Goal: Task Accomplishment & Management: Use online tool/utility

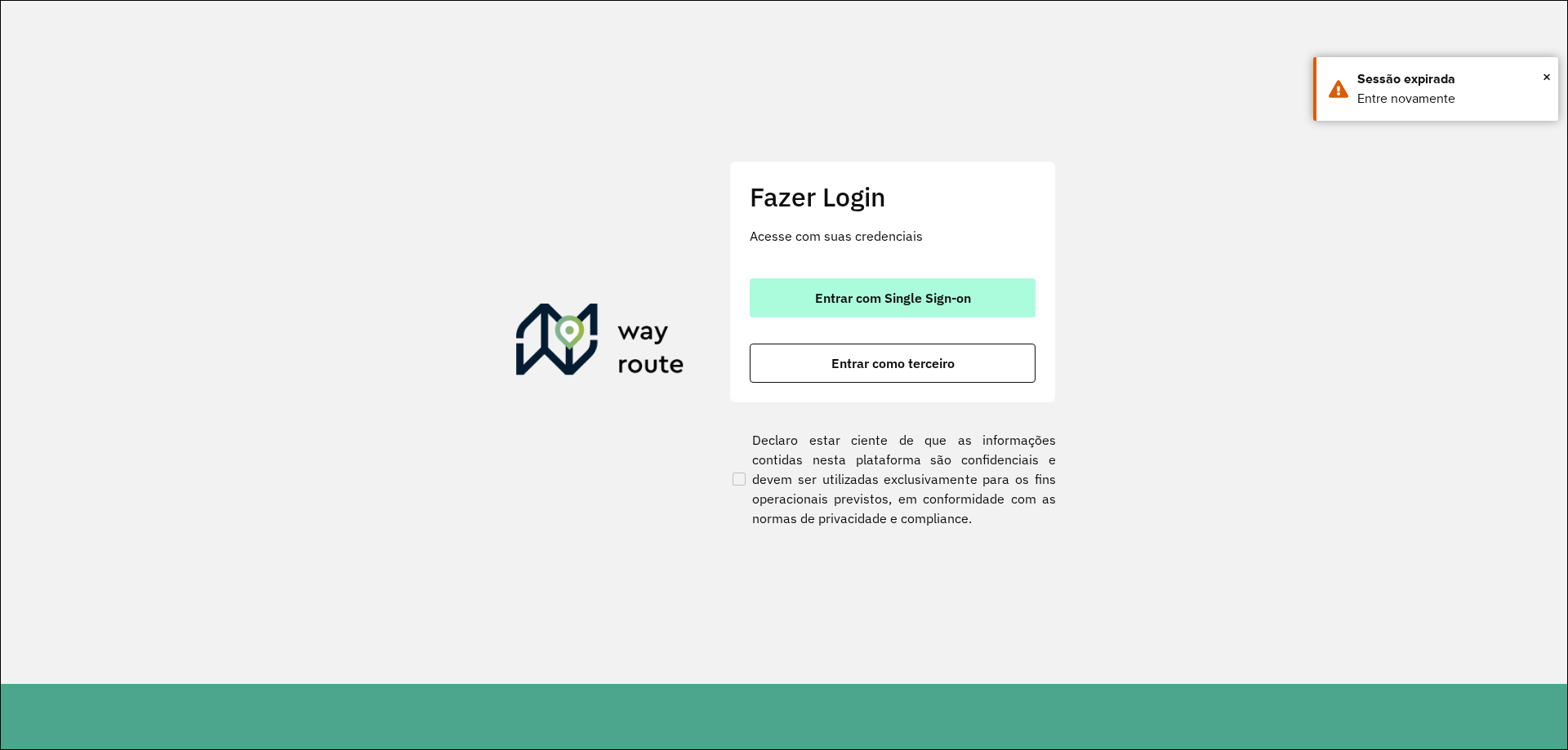
click at [922, 299] on span "Entrar com Single Sign-on" at bounding box center [893, 298] width 156 height 13
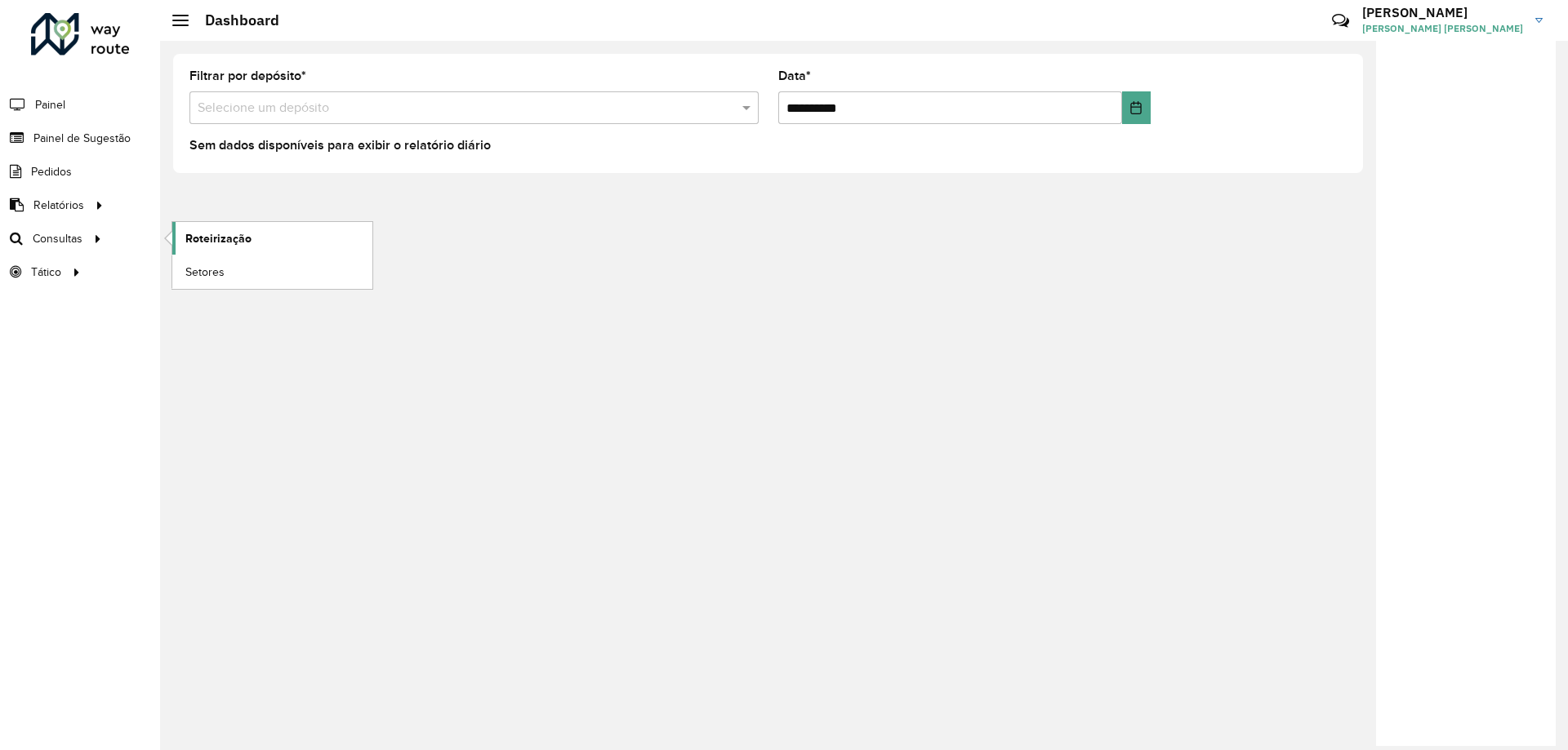
click at [220, 235] on span "Roteirização" at bounding box center [218, 238] width 66 height 17
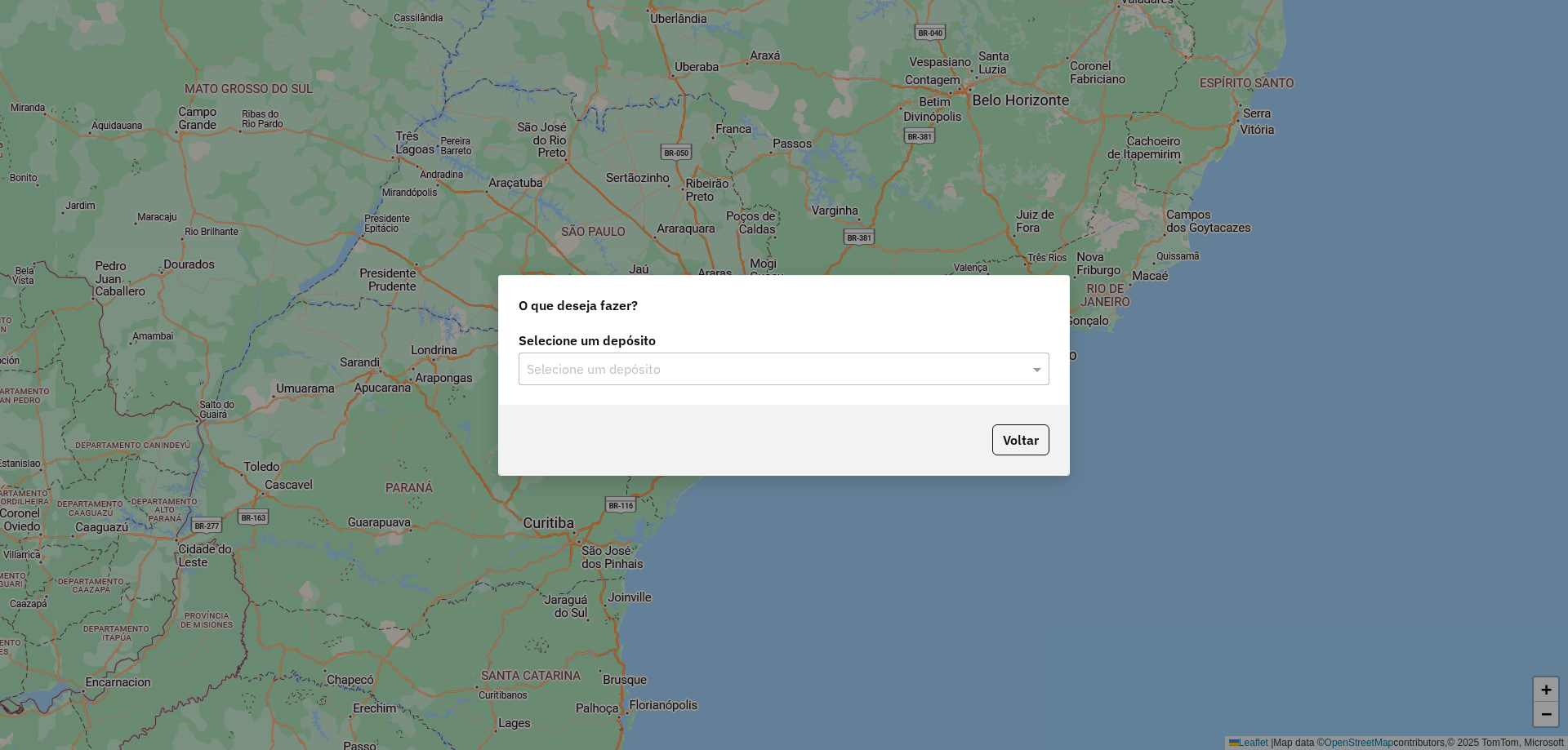
click at [564, 379] on div "Selecione um depósito" at bounding box center [784, 369] width 530 height 33
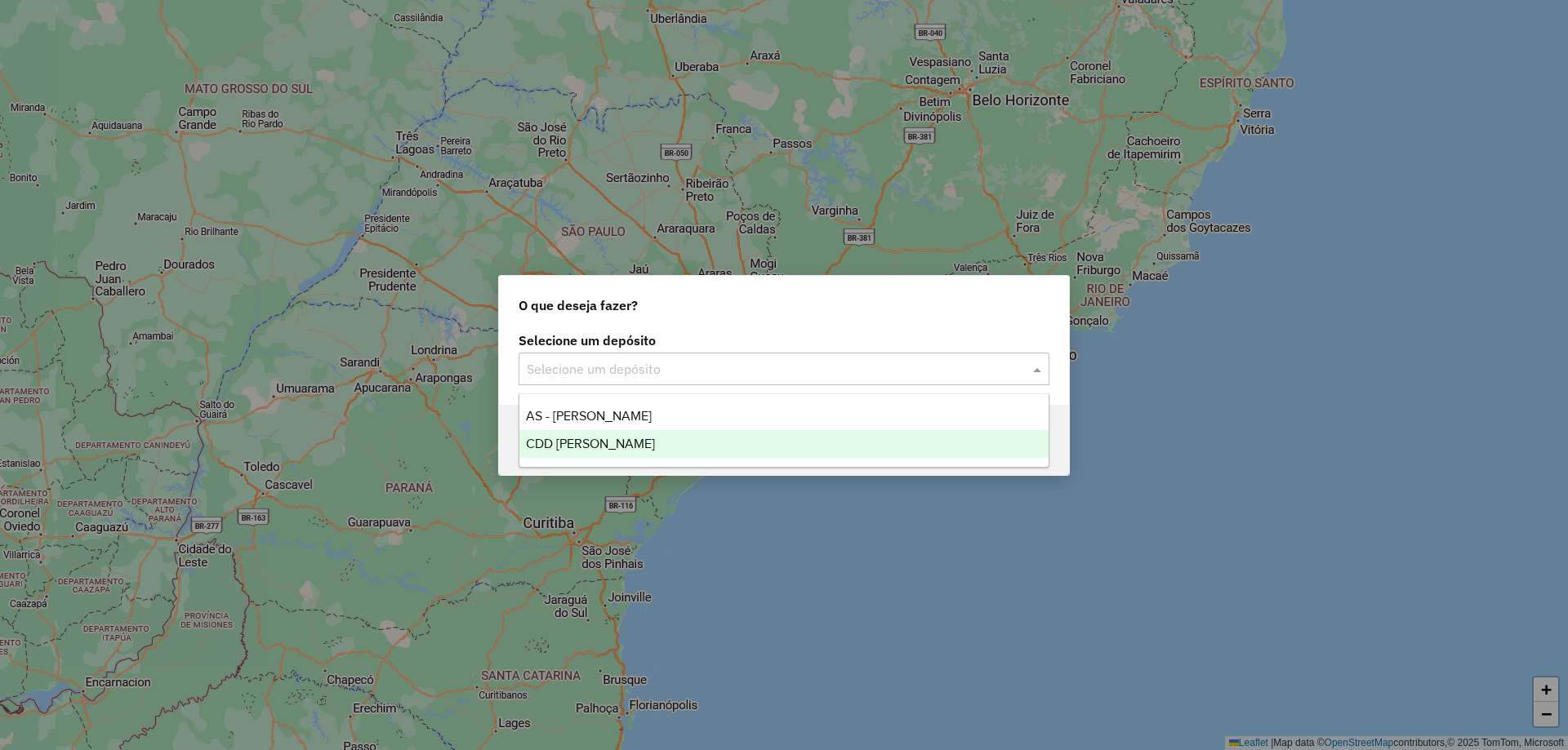
click at [534, 438] on span "CDD [PERSON_NAME]" at bounding box center [589, 443] width 129 height 14
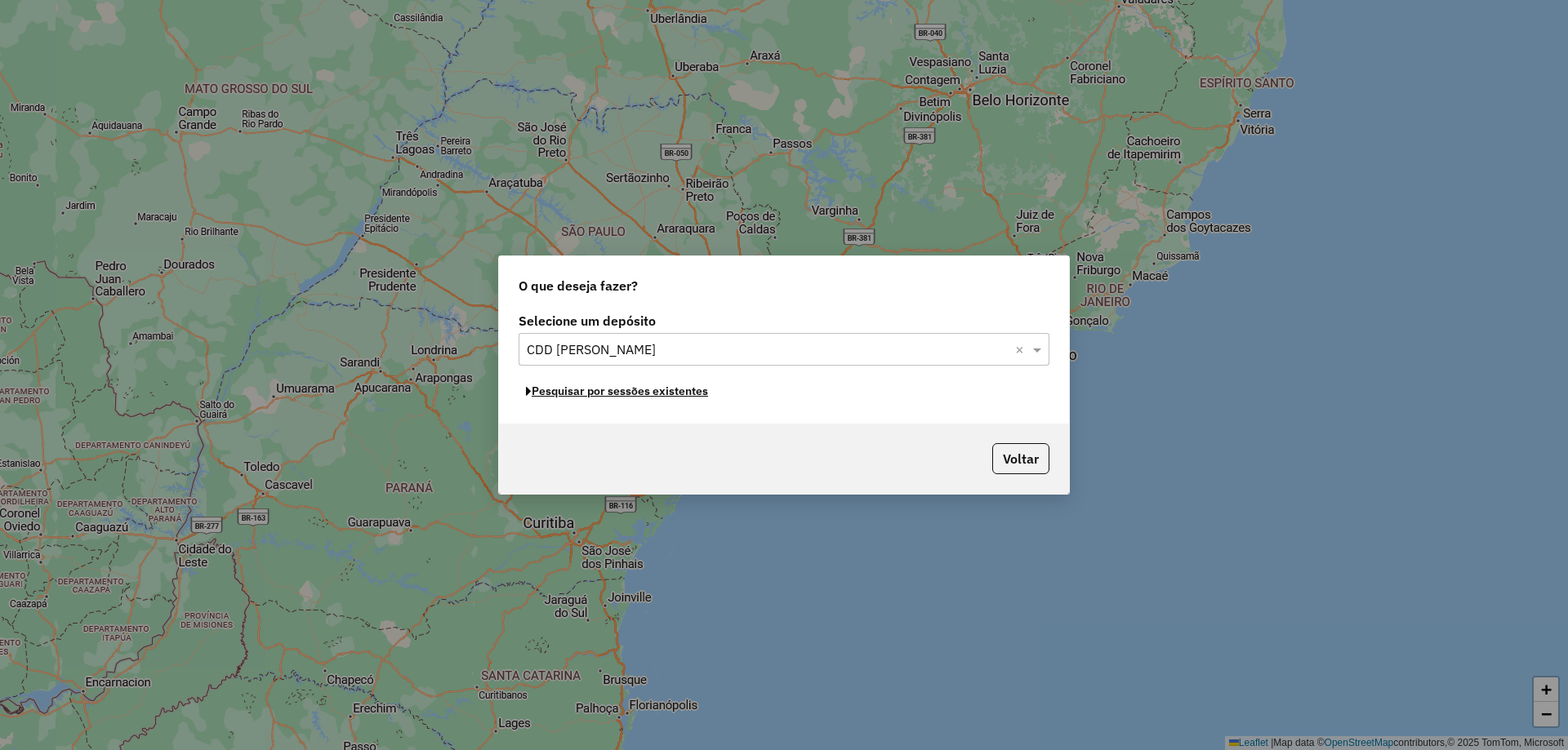
click at [664, 396] on button "Pesquisar por sessões existentes" at bounding box center [617, 391] width 197 height 25
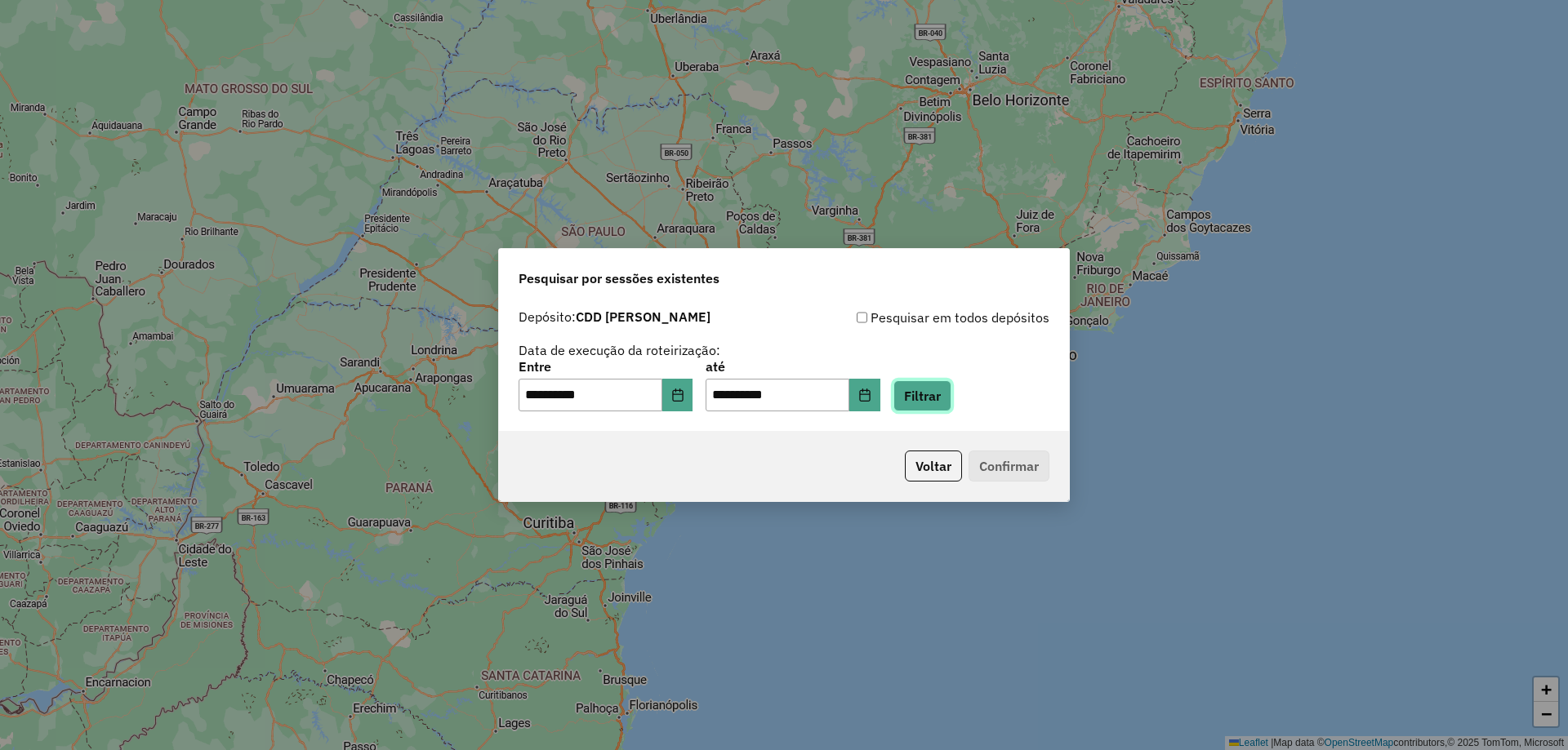
click at [951, 390] on button "Filtrar" at bounding box center [922, 396] width 58 height 31
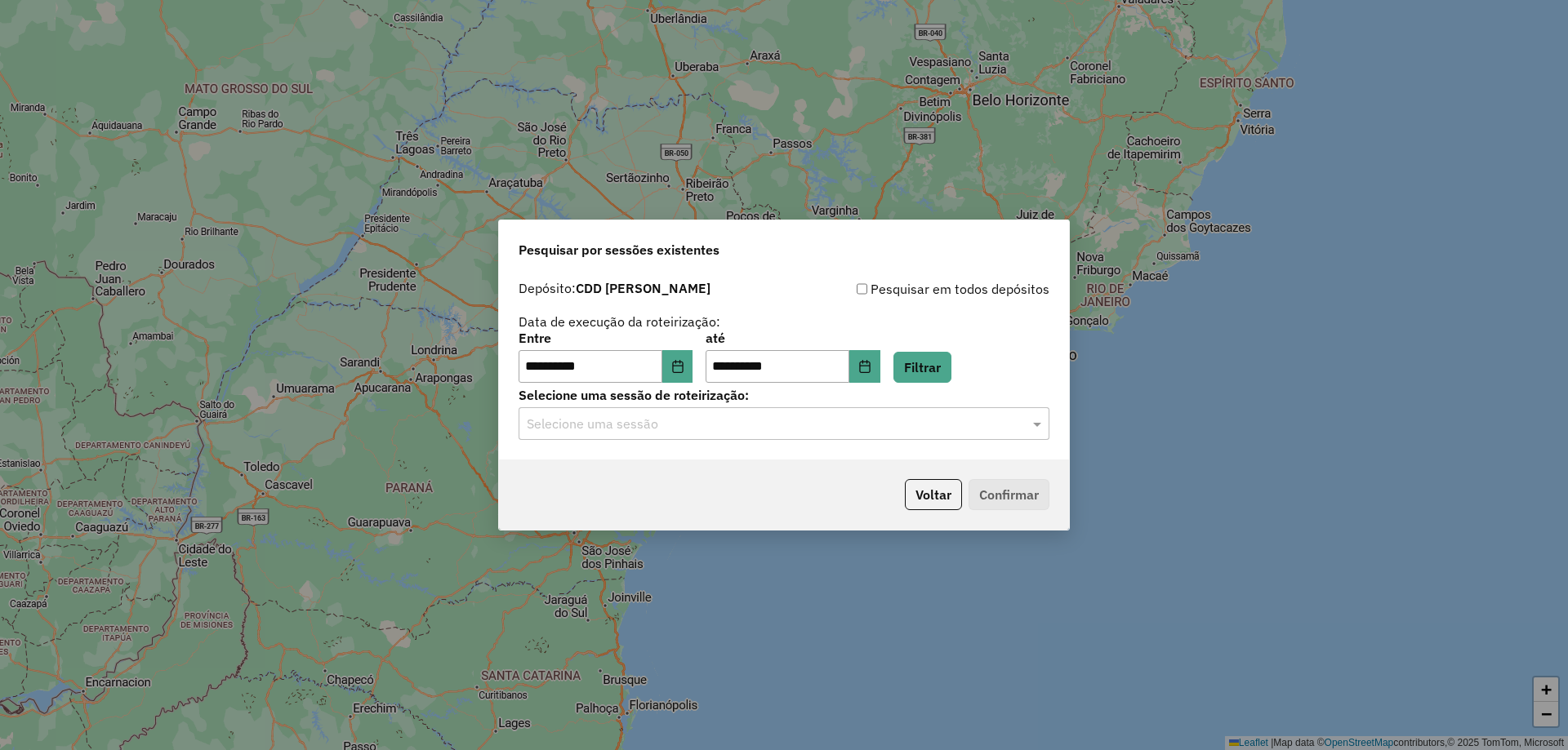
click at [904, 430] on div "Selecione uma sessão" at bounding box center [784, 423] width 530 height 33
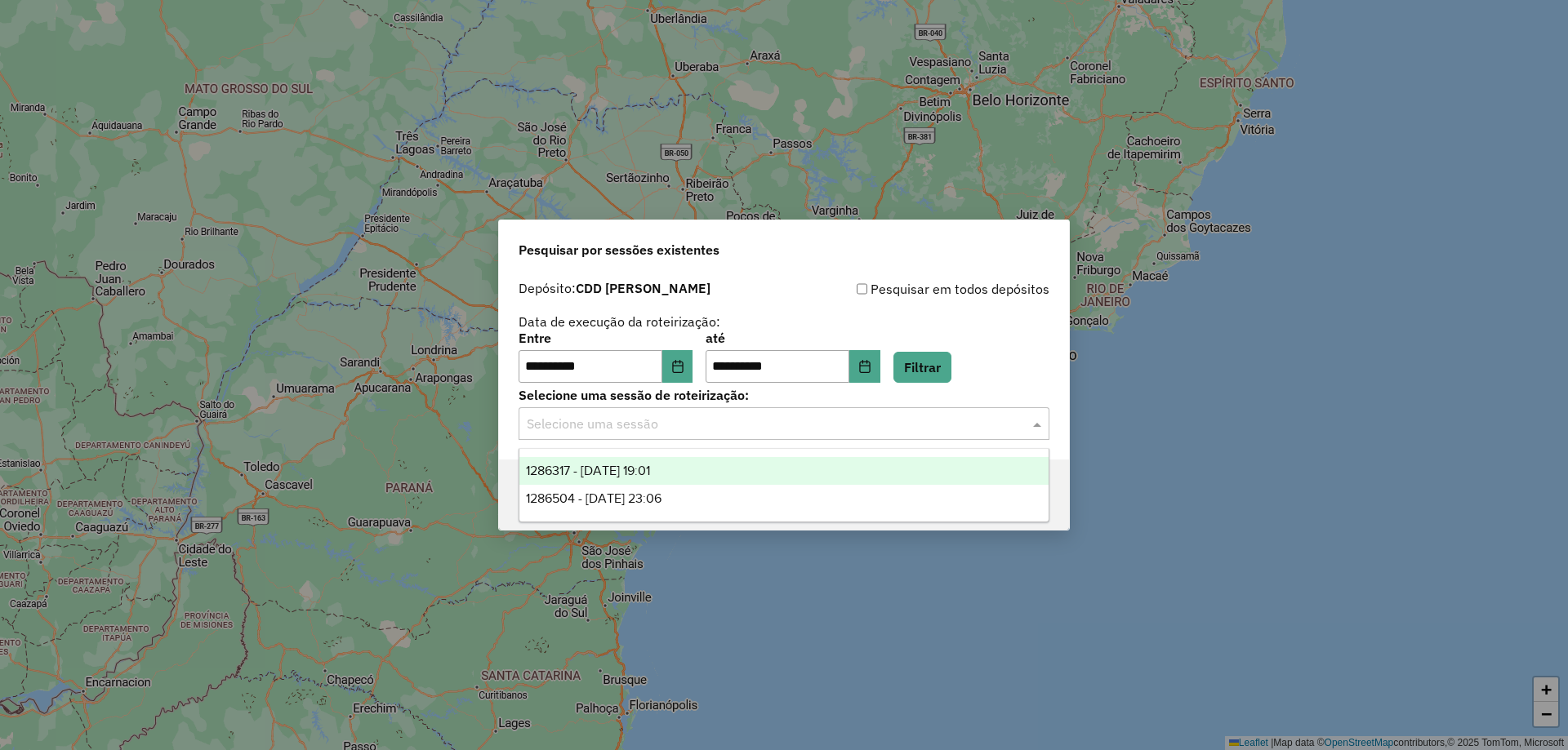
click at [691, 469] on div "1286317 - 01/10/2025 19:01" at bounding box center [784, 471] width 529 height 28
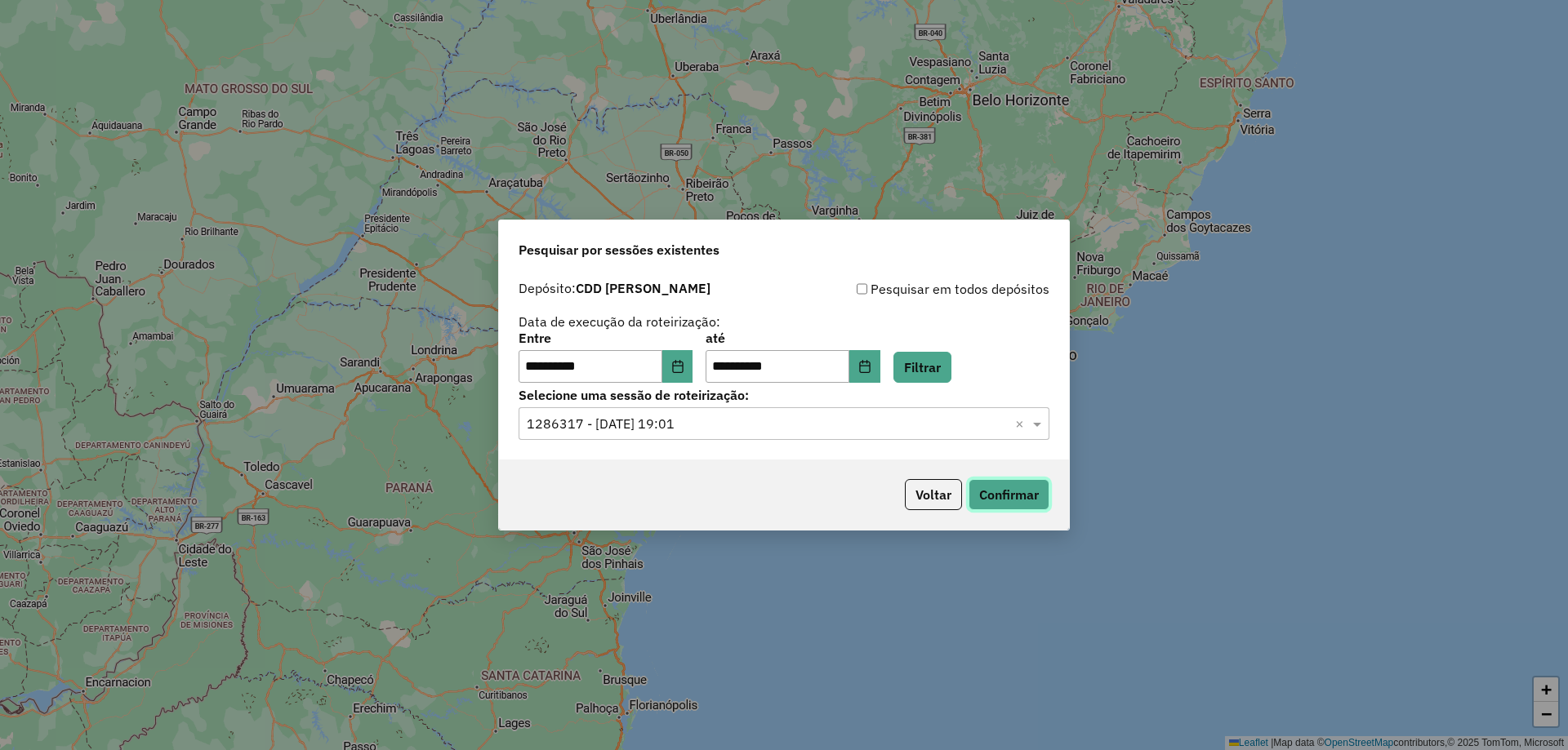
click at [1016, 492] on button "Confirmar" at bounding box center [1009, 495] width 80 height 31
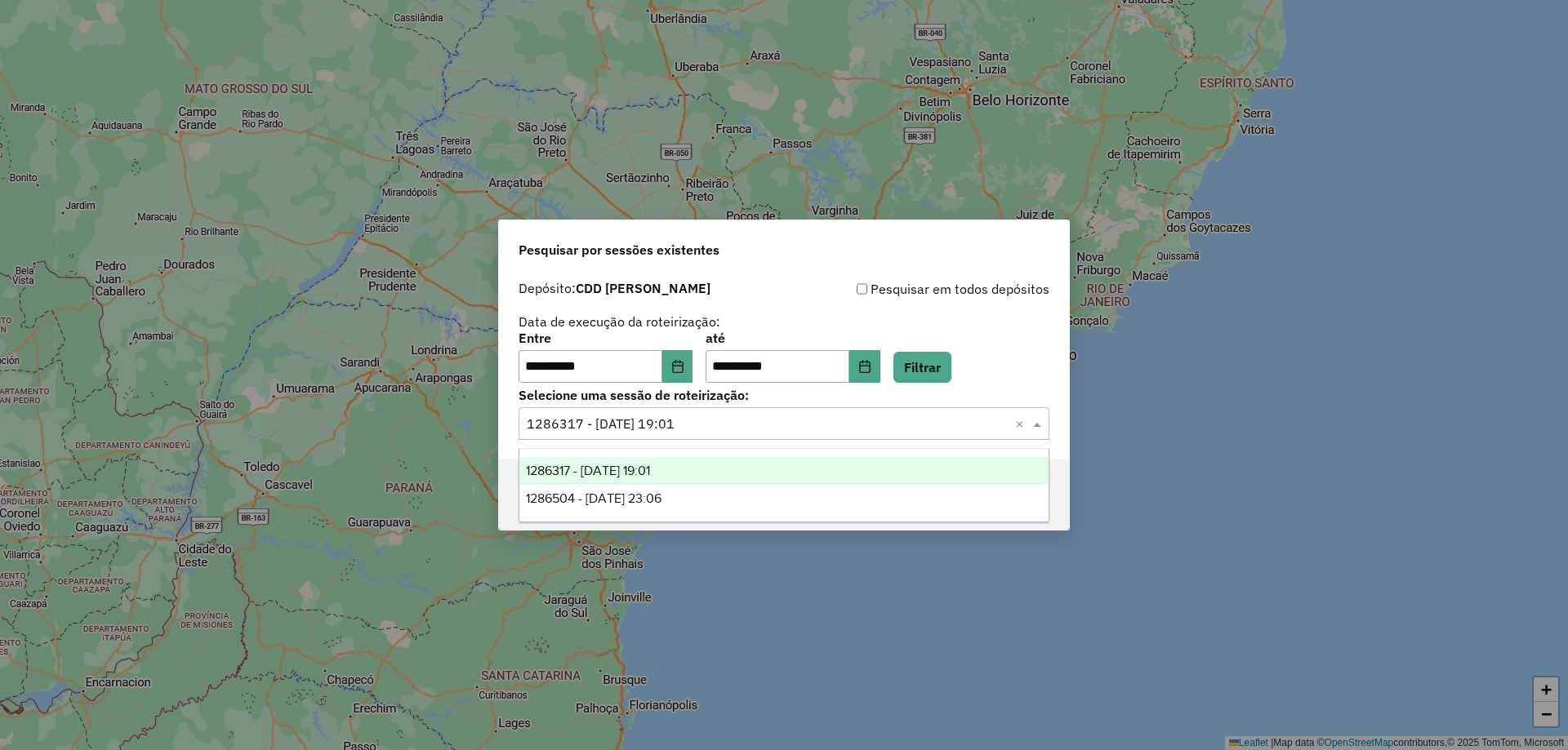
click at [664, 421] on input "text" at bounding box center [767, 424] width 482 height 20
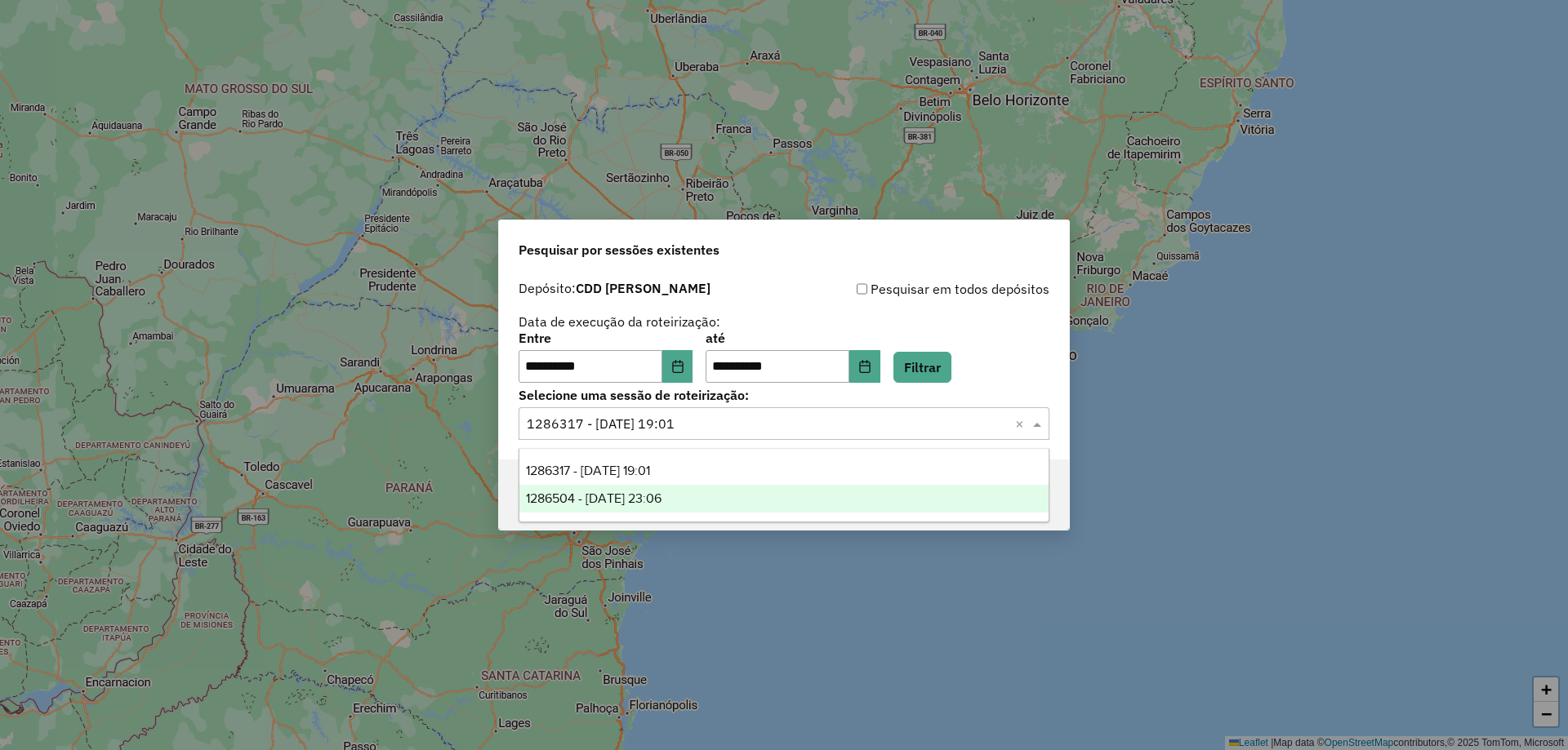
click at [645, 497] on span "1286504 - 01/10/2025 23:06" at bounding box center [593, 498] width 135 height 14
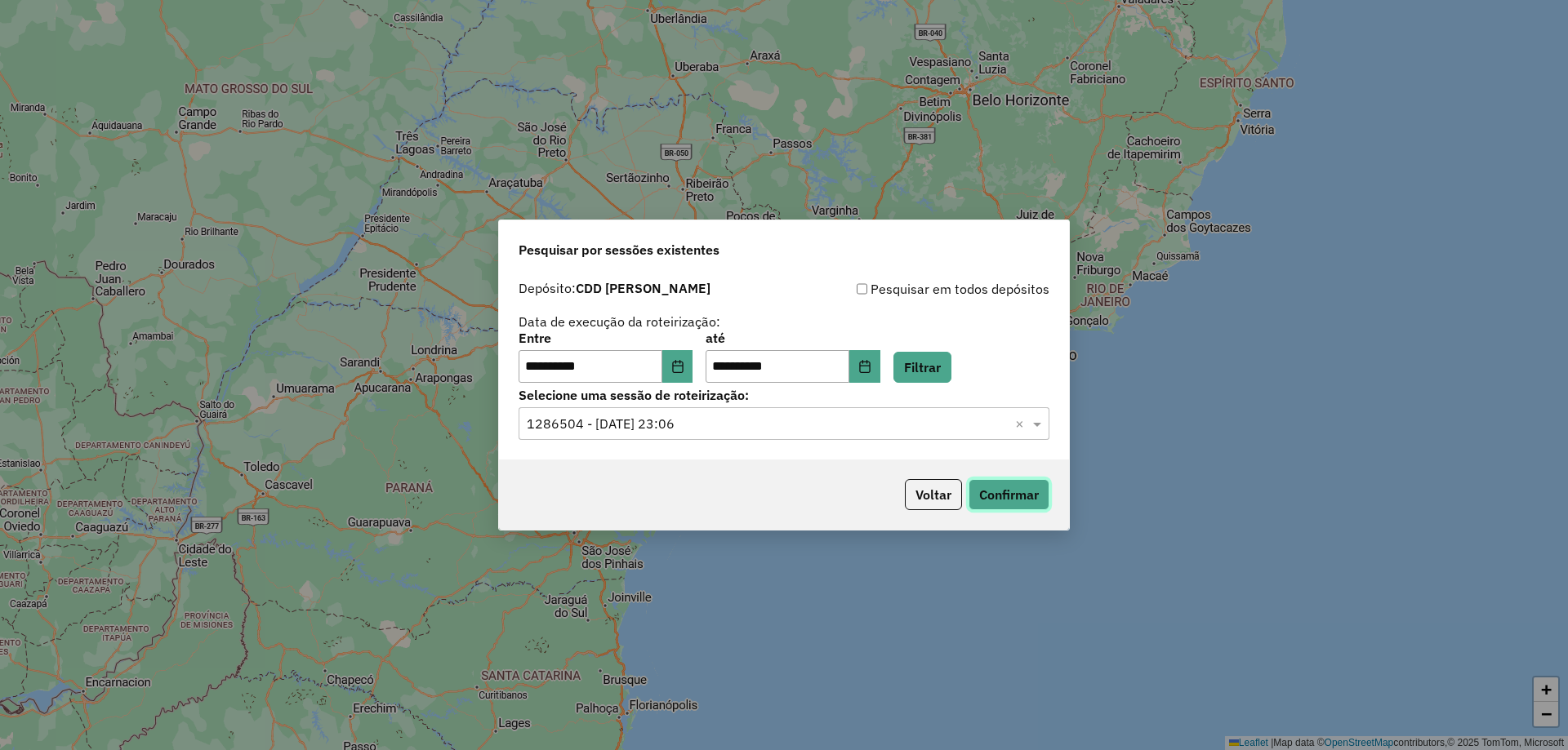
click at [1025, 495] on button "Confirmar" at bounding box center [1009, 495] width 80 height 31
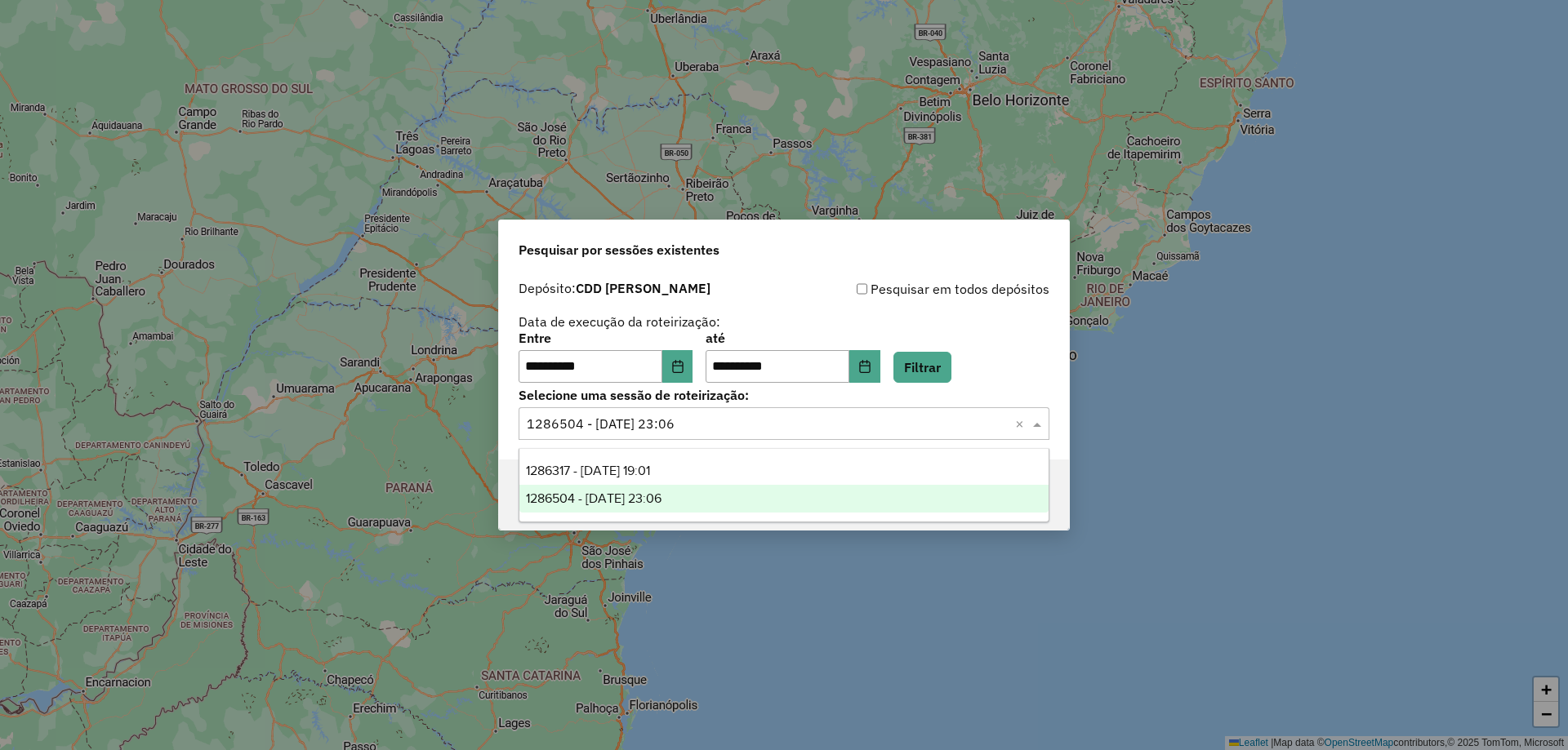
click at [965, 439] on div "Selecione uma sessão × 1286504 - 01/10/2025 23:06 ×" at bounding box center [784, 423] width 530 height 33
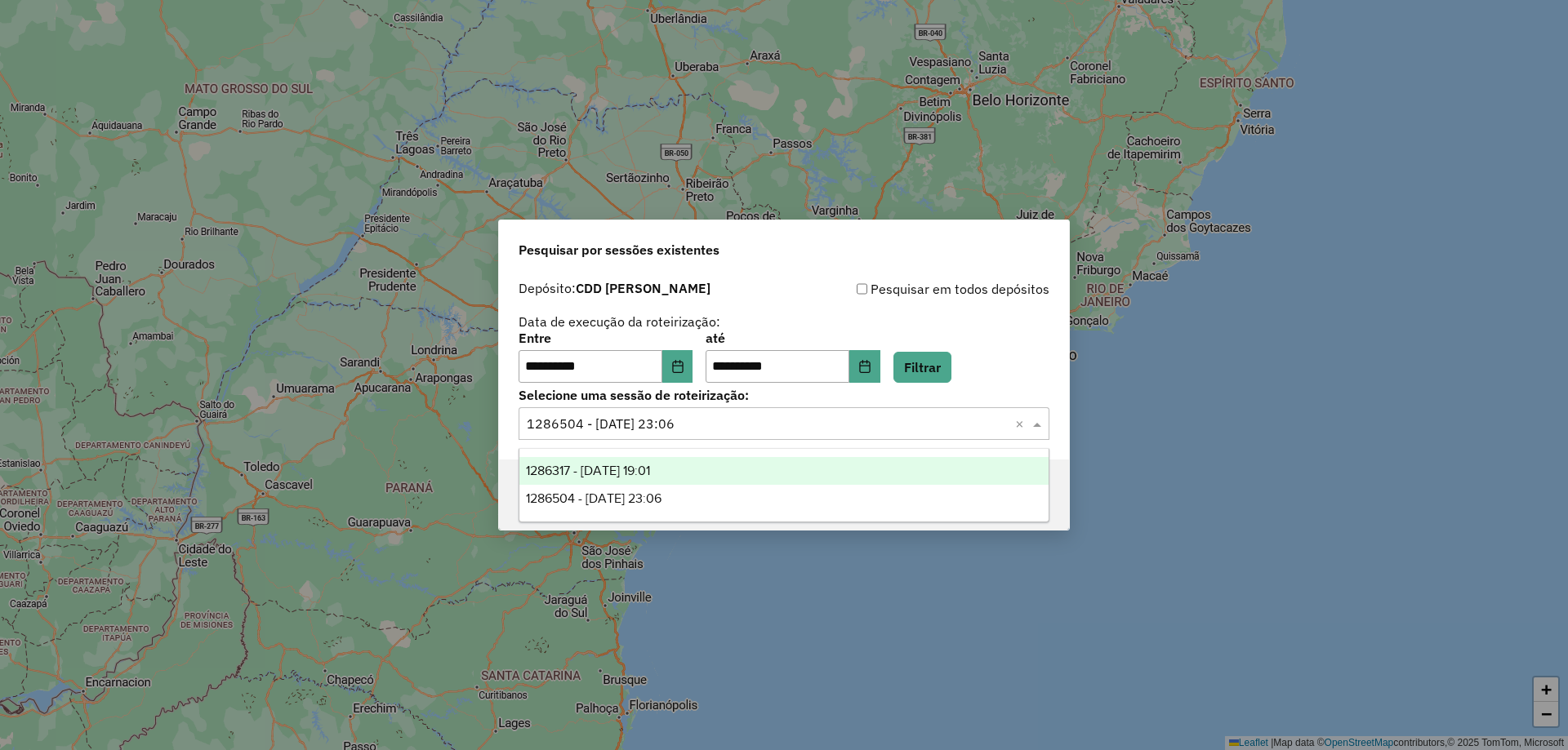
click at [754, 468] on div "1286317 - 01/10/2025 19:01" at bounding box center [784, 471] width 529 height 28
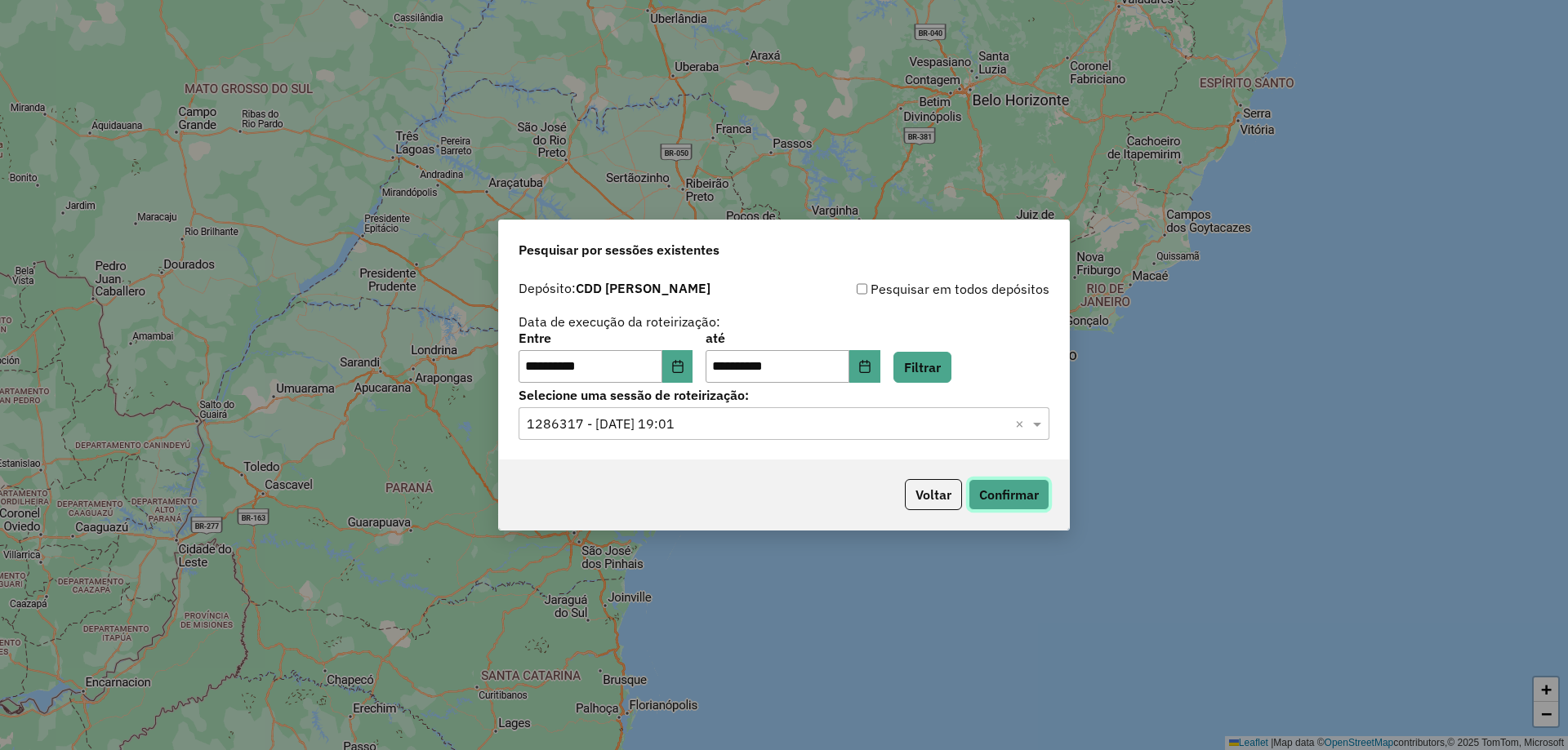
click at [1011, 492] on button "Confirmar" at bounding box center [1009, 495] width 80 height 31
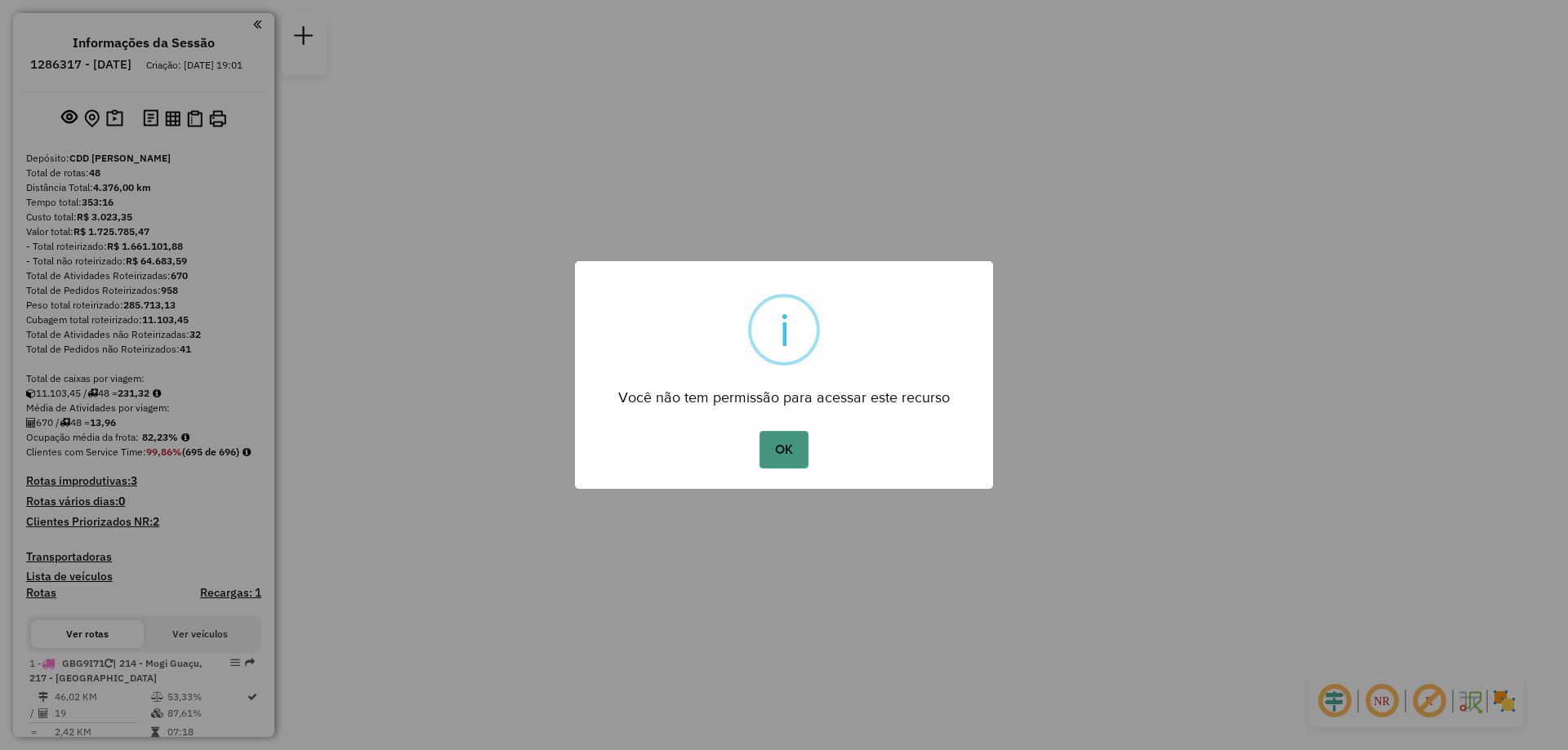
click at [791, 437] on button "OK" at bounding box center [783, 450] width 48 height 38
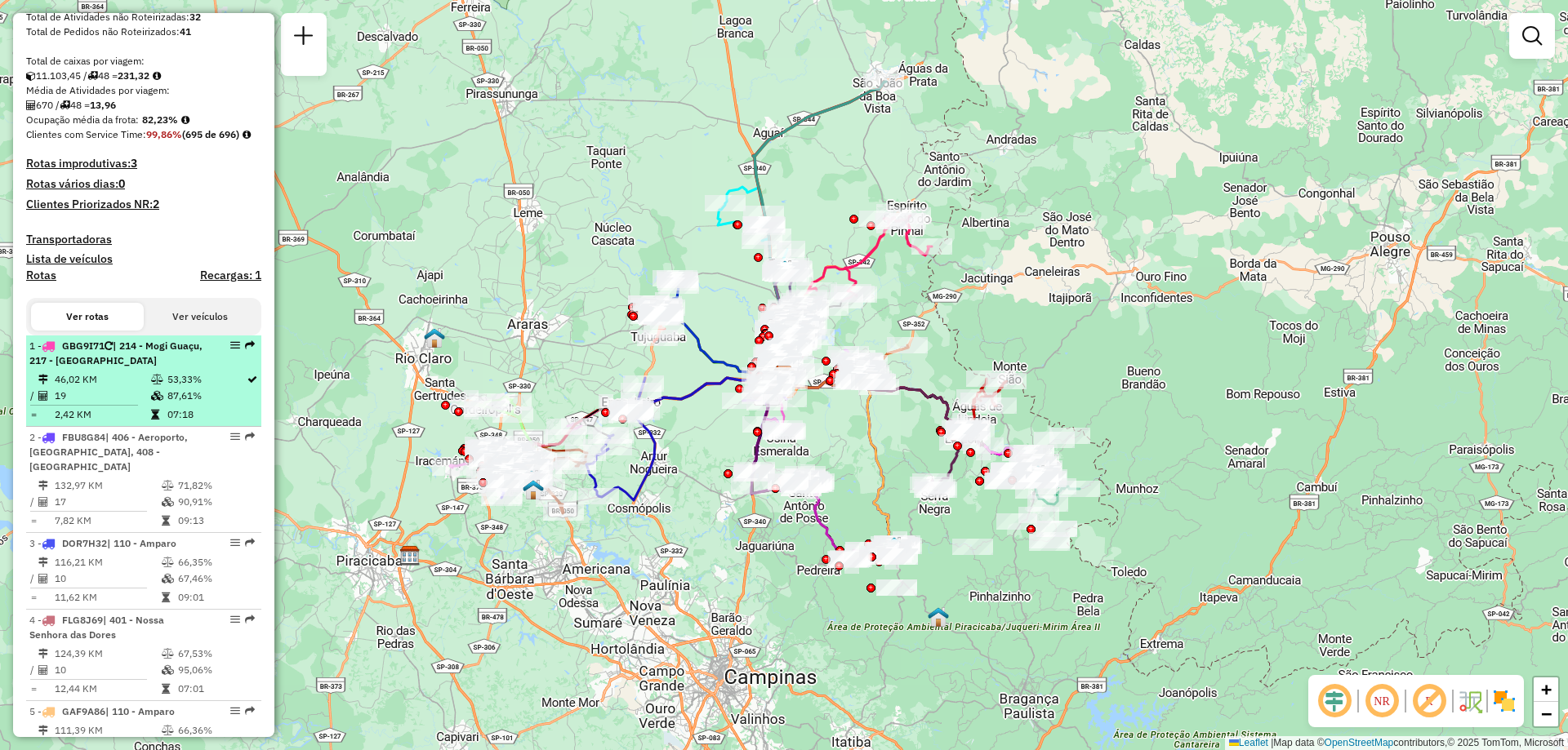
scroll to position [760, 0]
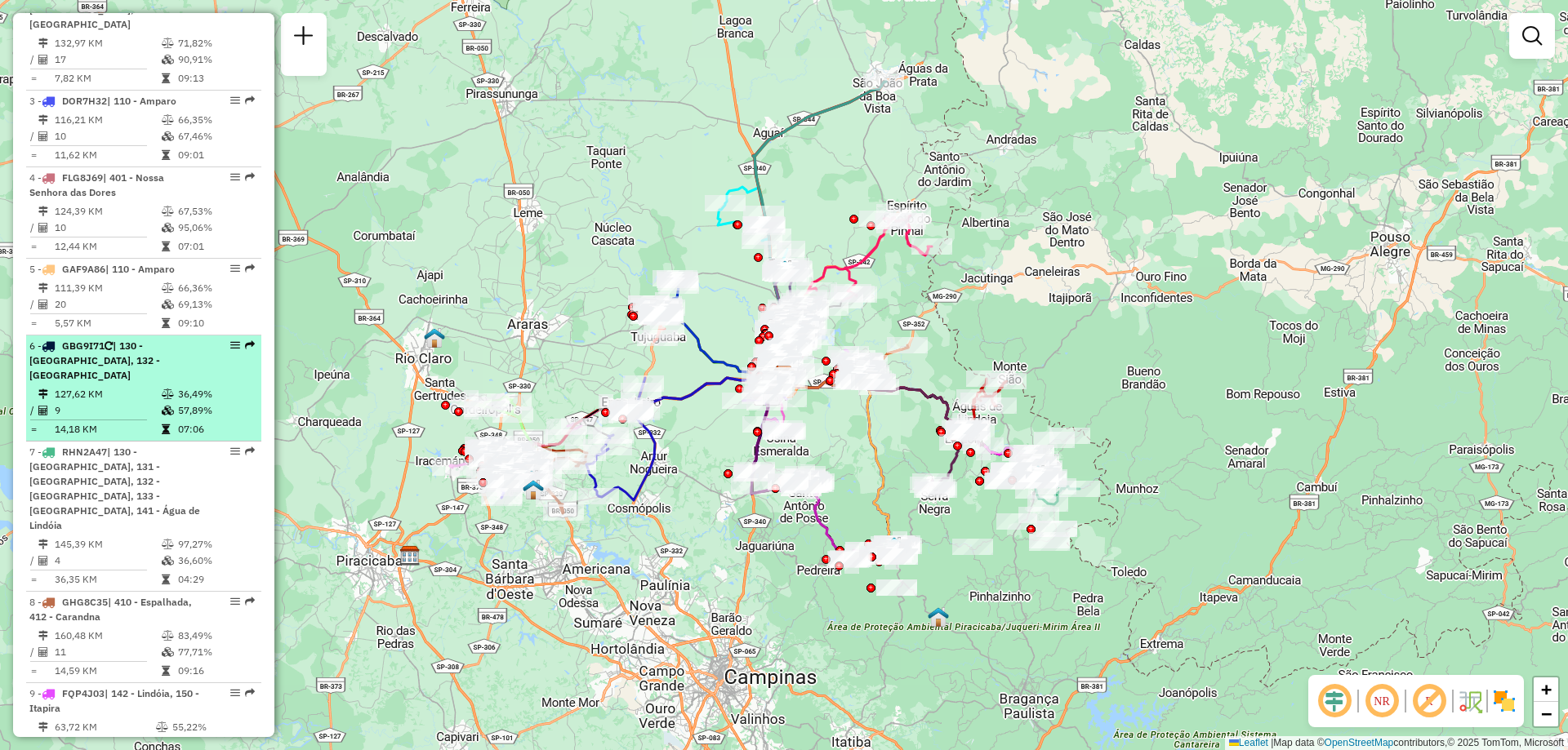
click at [191, 382] on div "6 - GBG9I71 | 130 - Socorro, 132 - Socorro Norte" at bounding box center [116, 361] width 173 height 44
select select "**********"
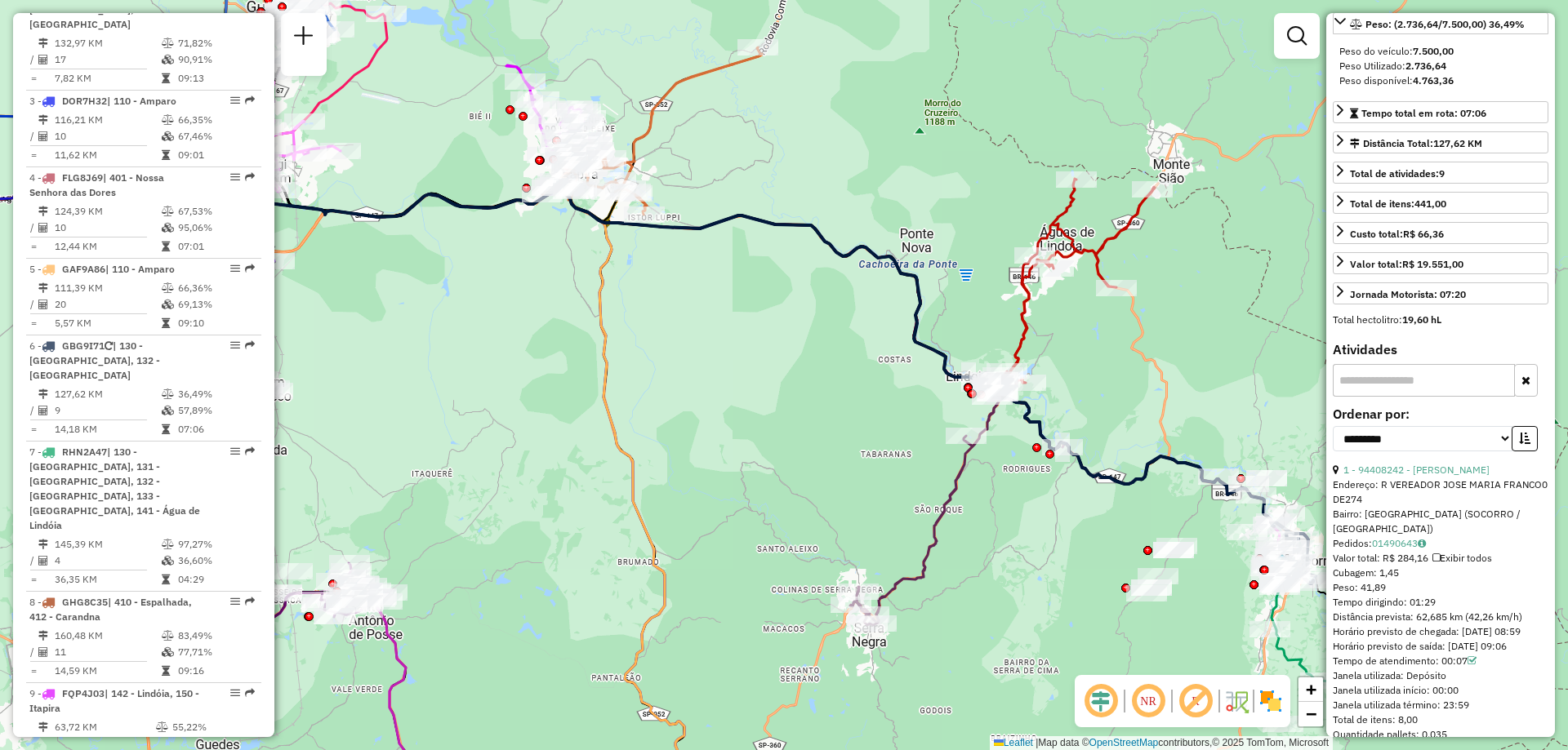
scroll to position [0, 0]
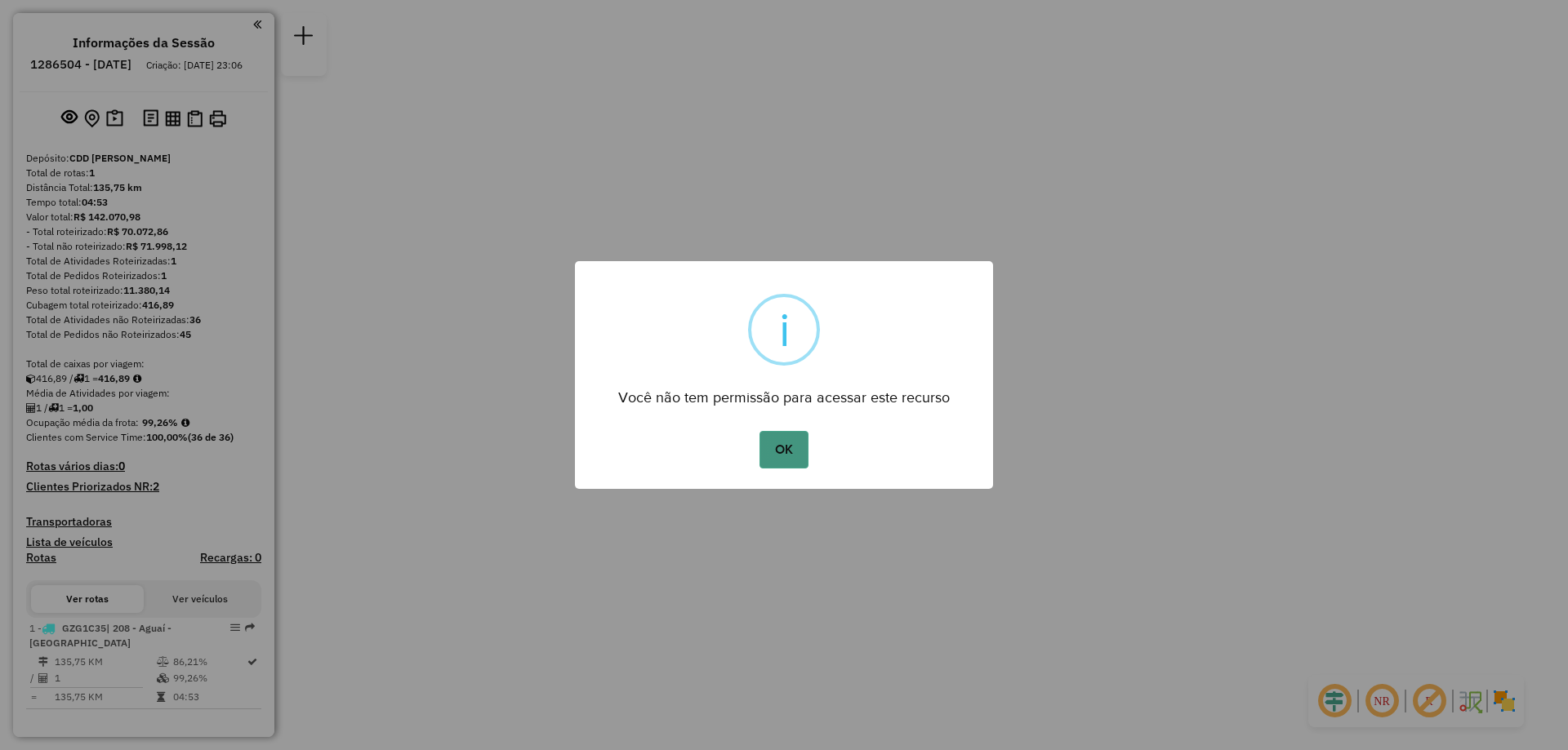
click at [793, 457] on button "OK" at bounding box center [783, 450] width 48 height 38
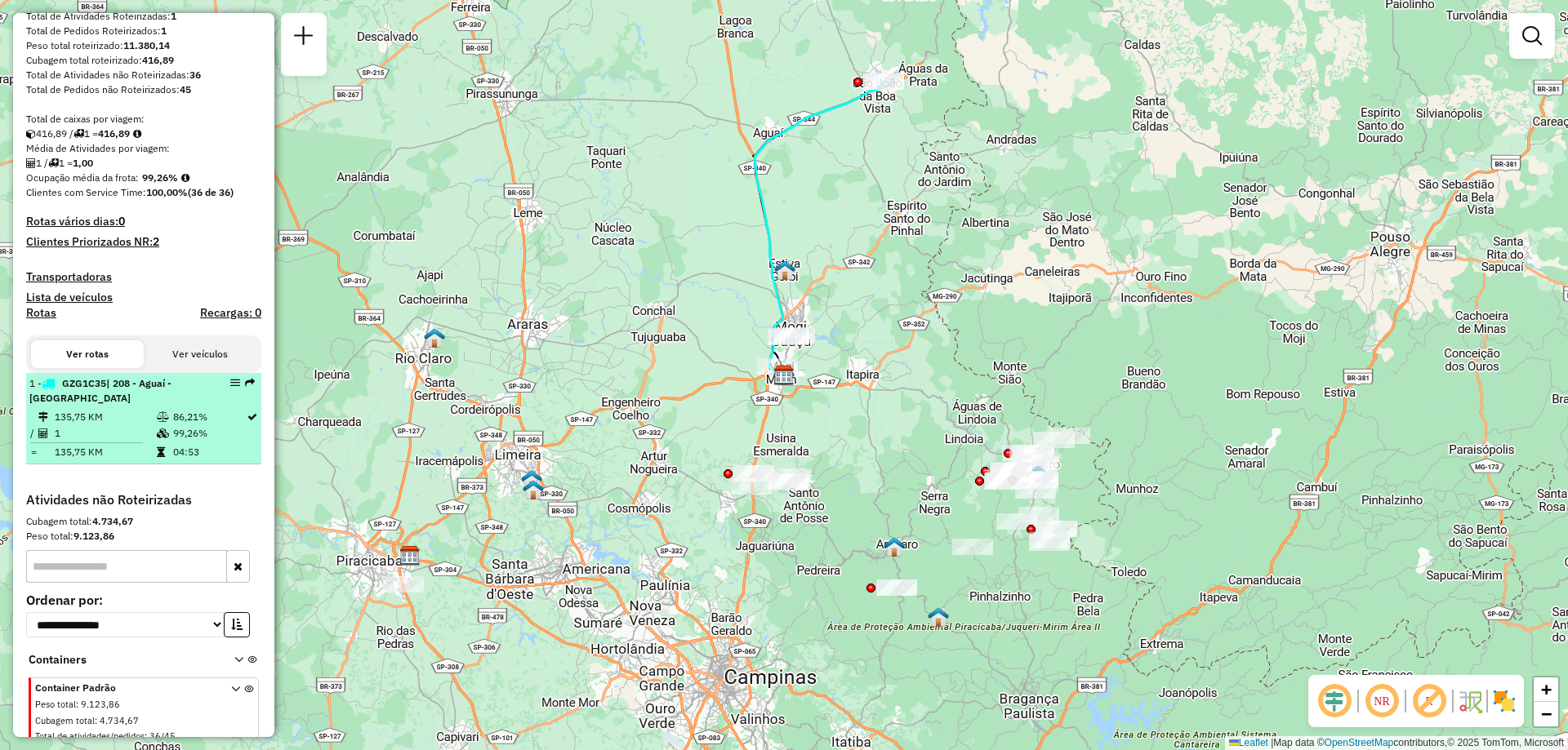
scroll to position [272, 0]
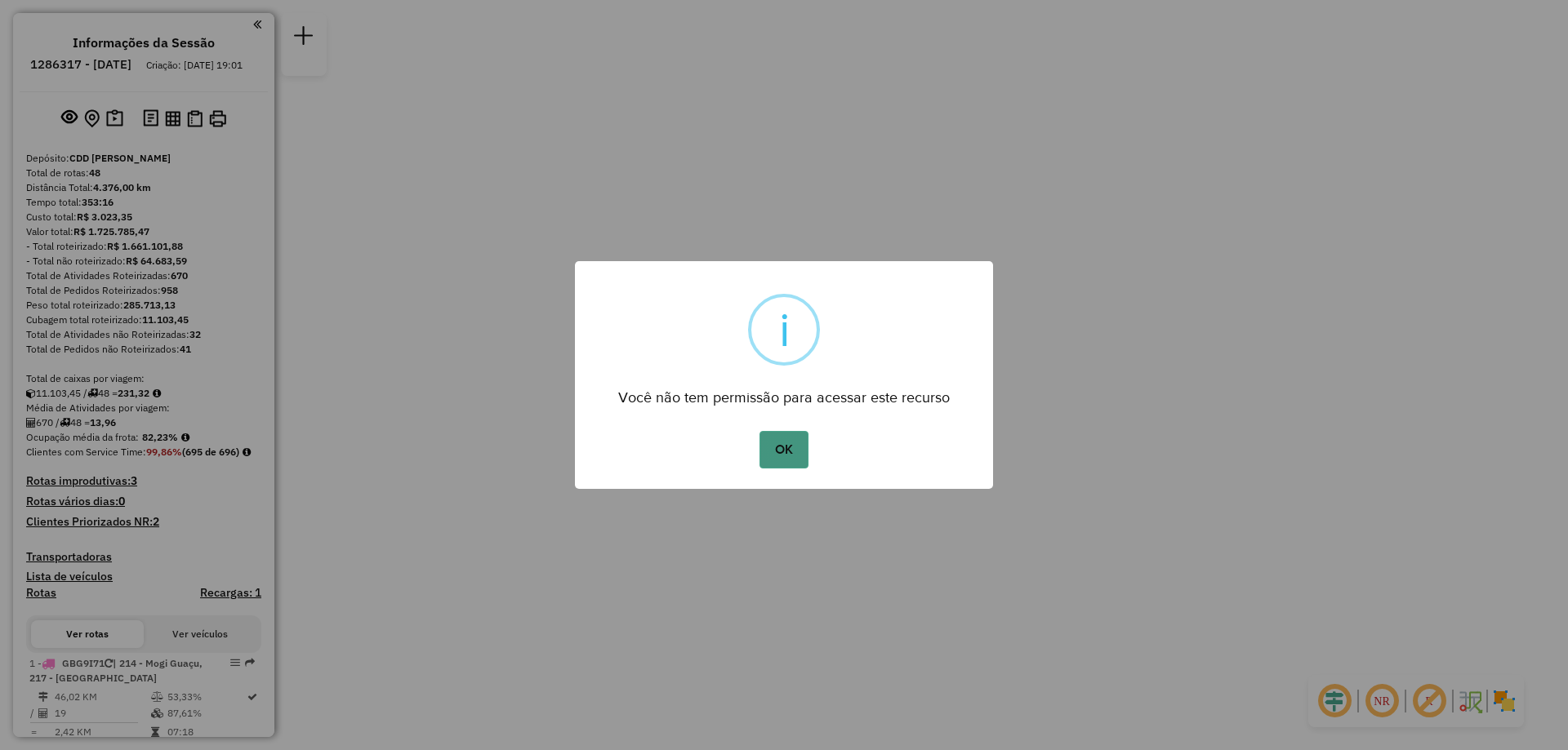
click at [791, 458] on button "OK" at bounding box center [783, 450] width 48 height 38
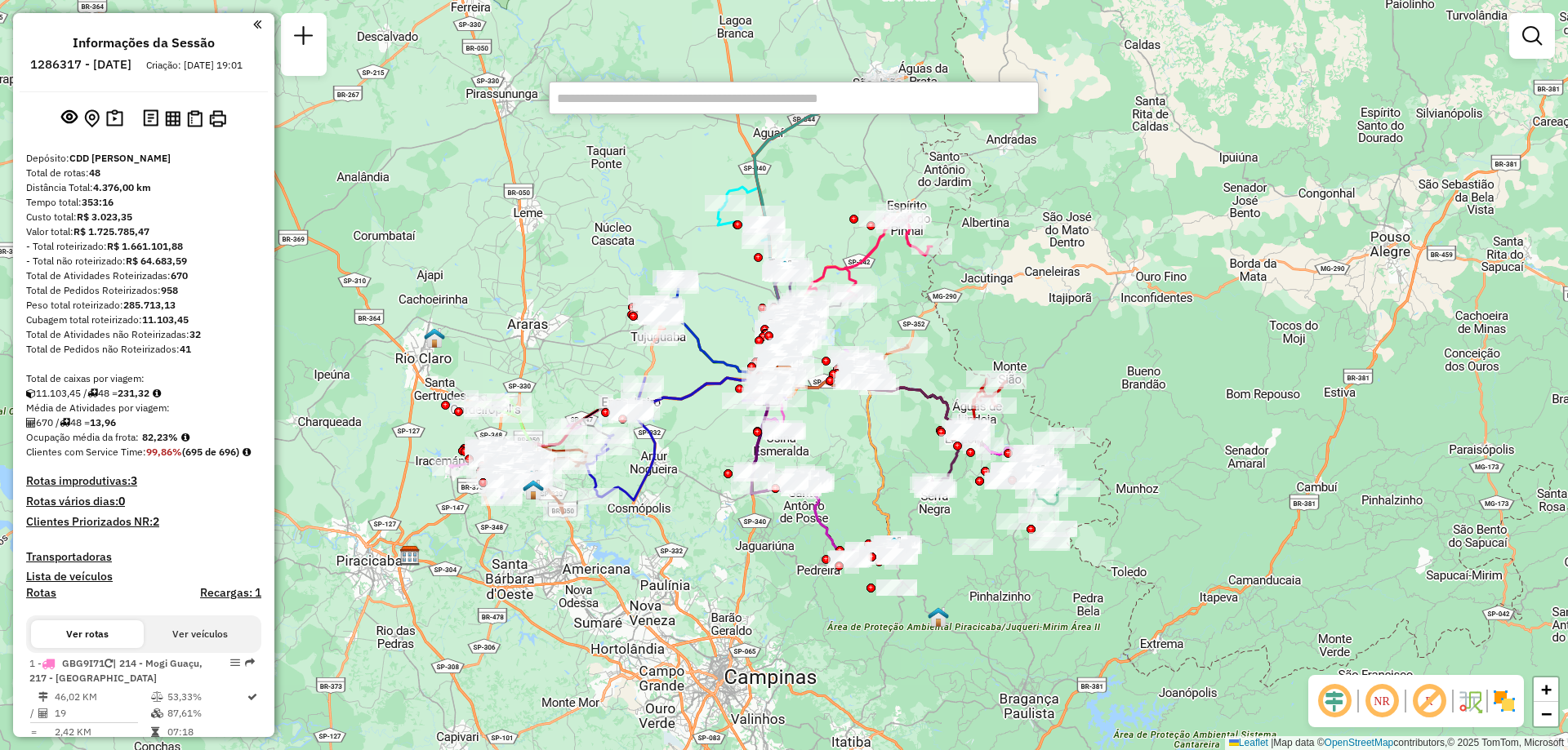
scroll to position [2979, 0]
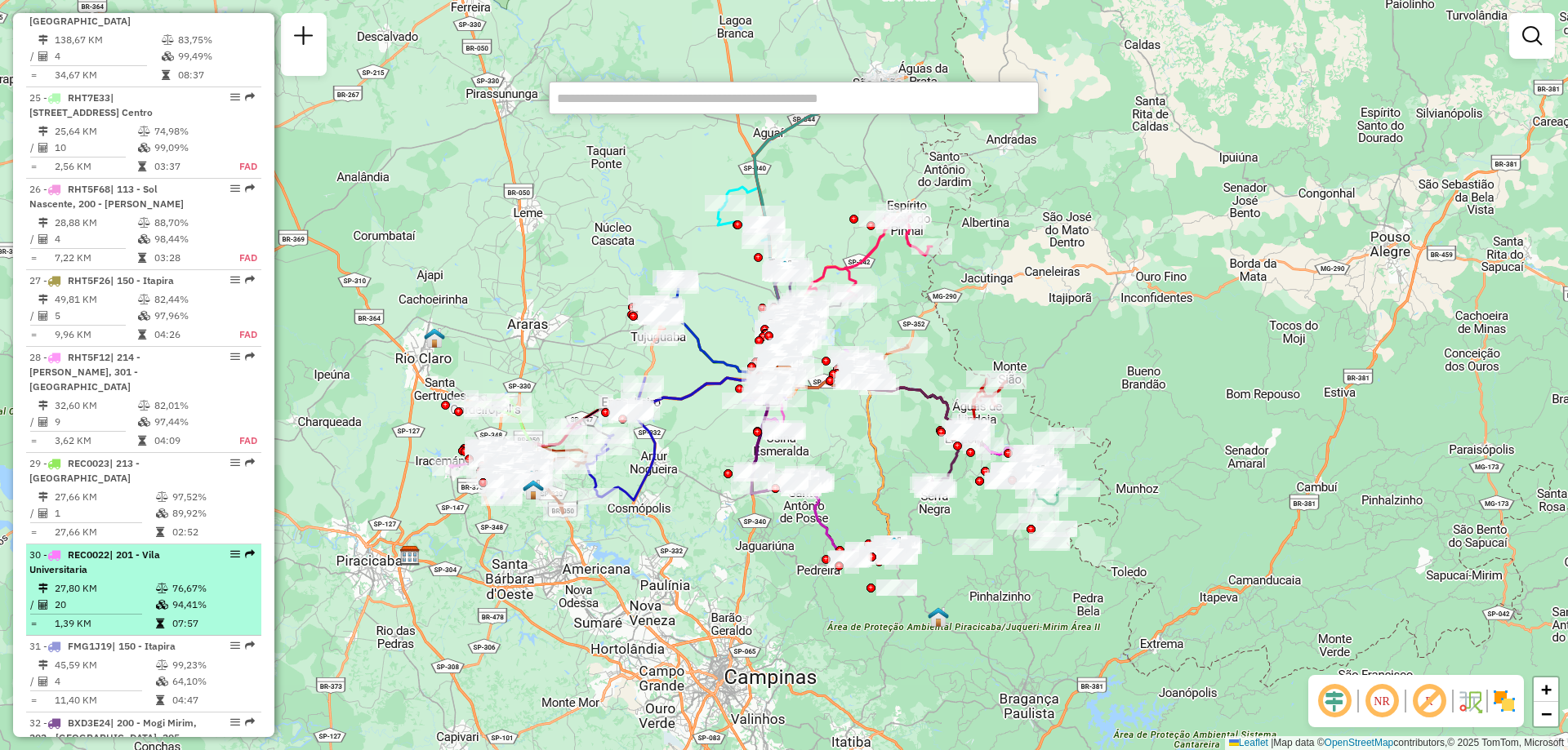
click at [143, 580] on td "27,80 KM" at bounding box center [104, 588] width 101 height 16
select select "**********"
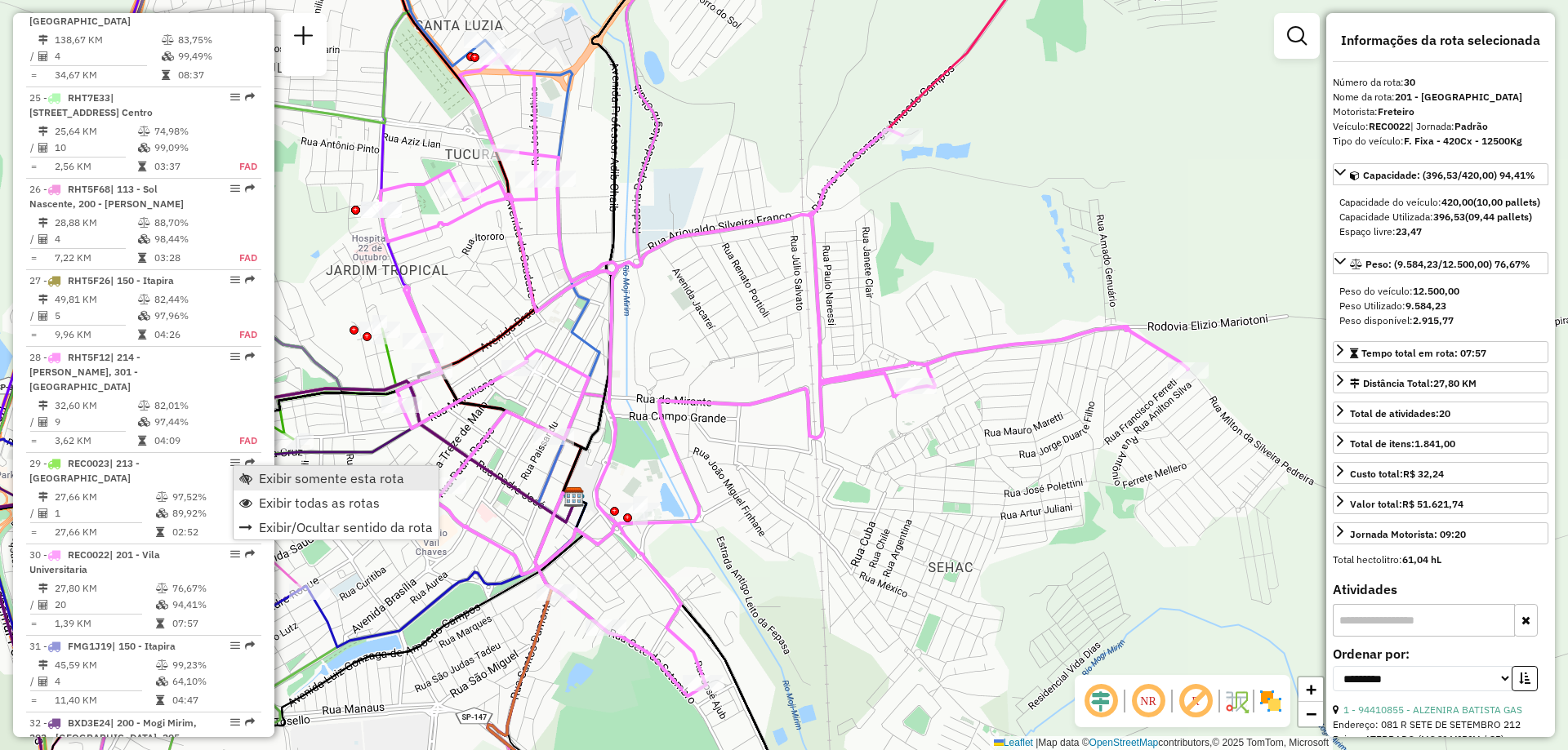
click at [270, 476] on span "Exibir somente esta rota" at bounding box center [331, 478] width 145 height 13
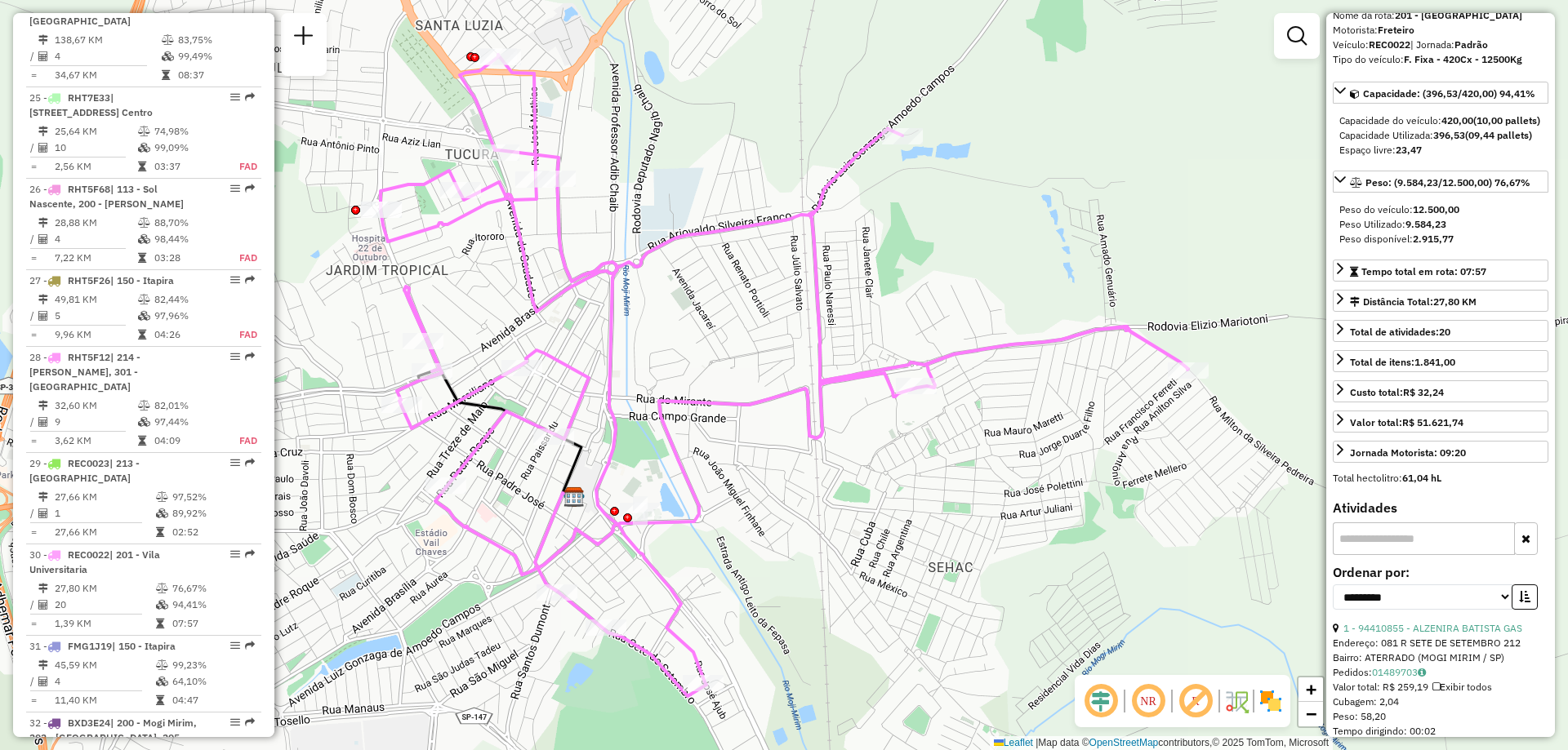
scroll to position [0, 0]
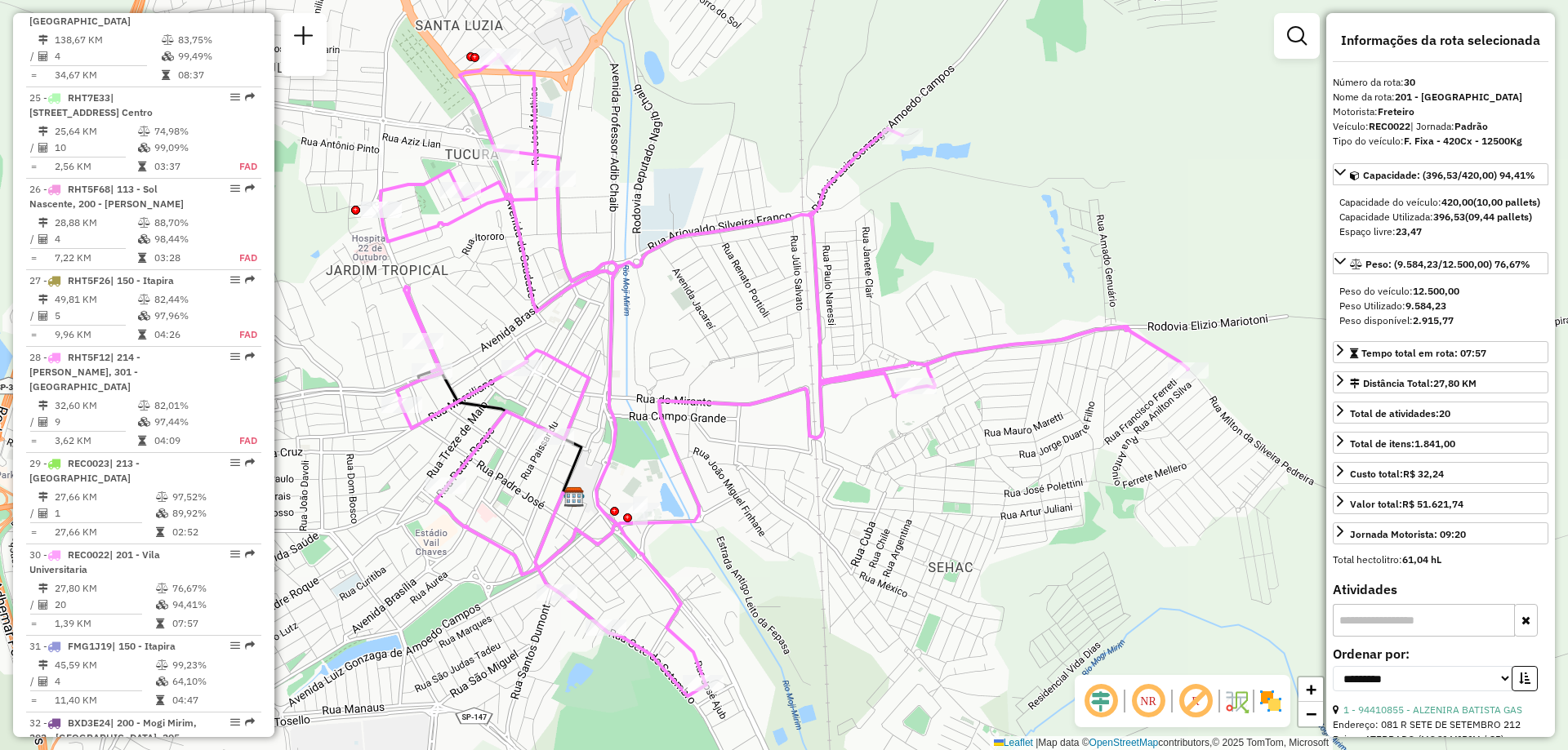
drag, startPoint x: 1268, startPoint y: 706, endPoint x: 1524, endPoint y: 231, distance: 539.6
click at [1524, 225] on div "Capacidade Utilizada: 396,53 (09,44 pallets)" at bounding box center [1440, 217] width 203 height 15
